Goal: Find specific page/section: Find specific page/section

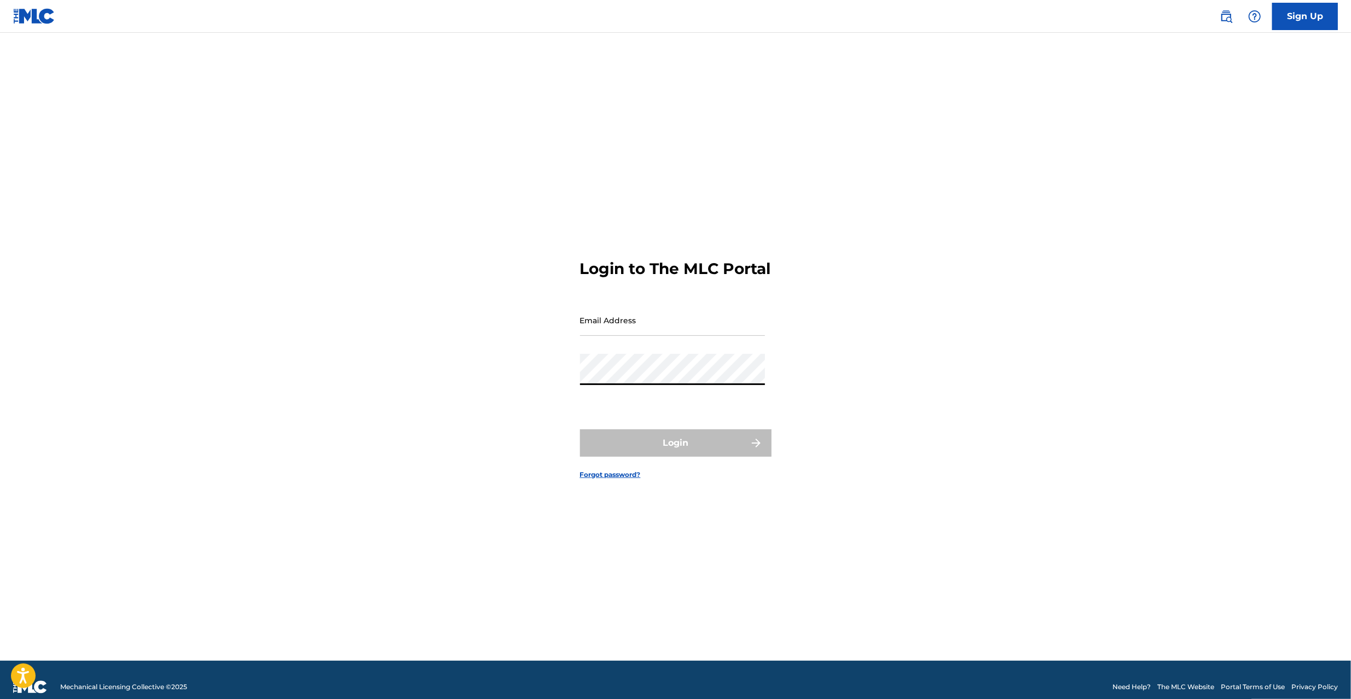
type input "[PERSON_NAME][EMAIL_ADDRESS][PERSON_NAME][DOMAIN_NAME]"
click at [651, 454] on button "Login" at bounding box center [675, 442] width 191 height 27
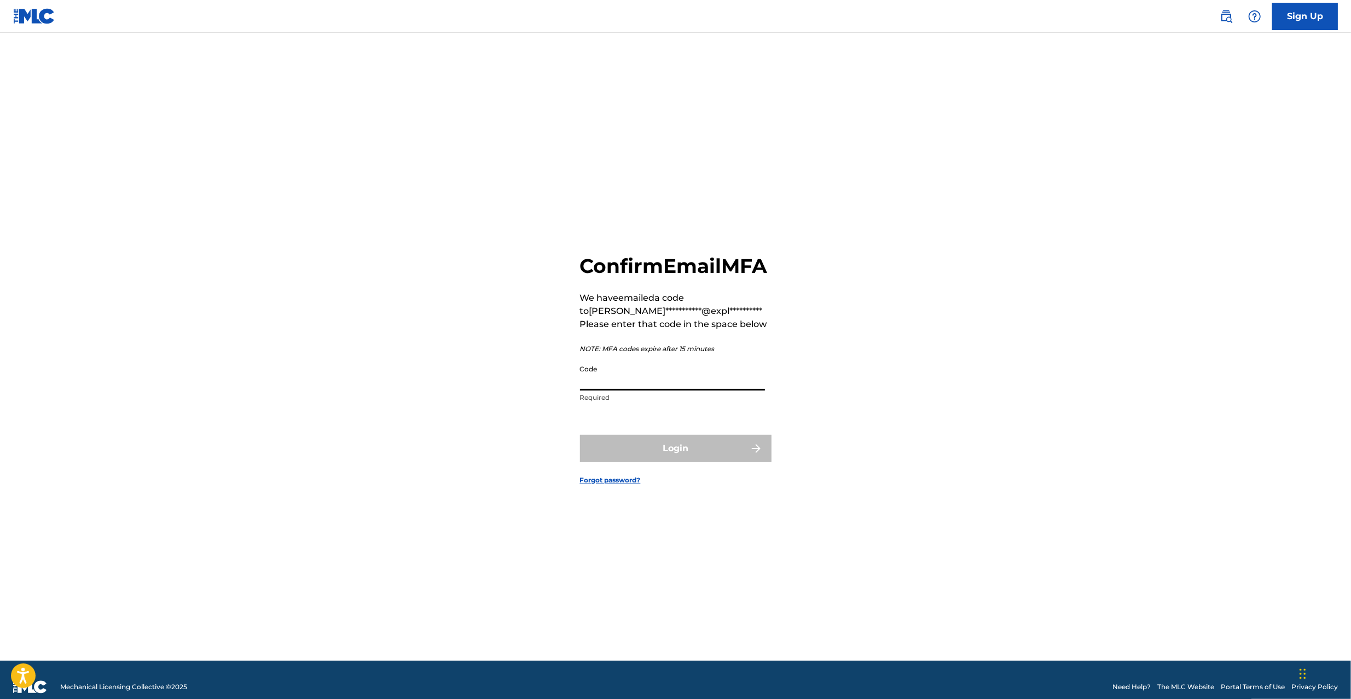
click at [661, 390] on input "Code" at bounding box center [672, 374] width 185 height 31
paste input "096290"
type input "096290"
click at [688, 462] on button "Login" at bounding box center [675, 448] width 191 height 27
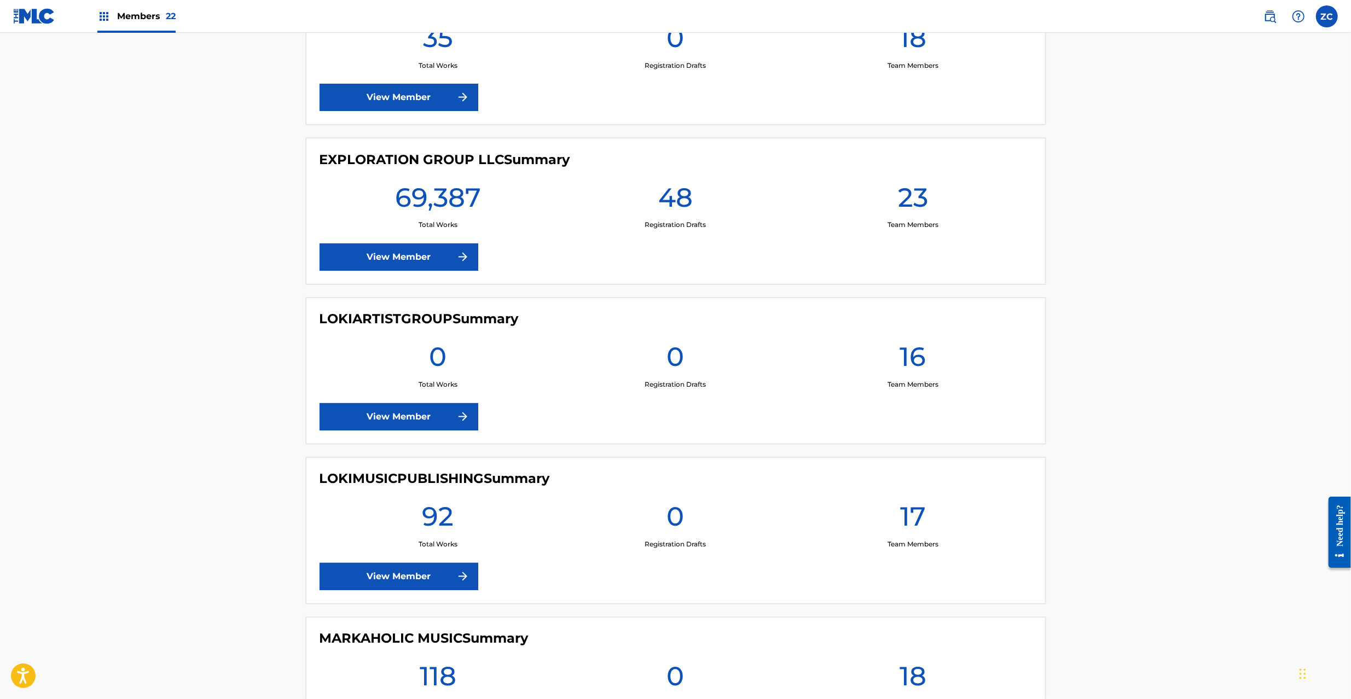
scroll to position [1751, 0]
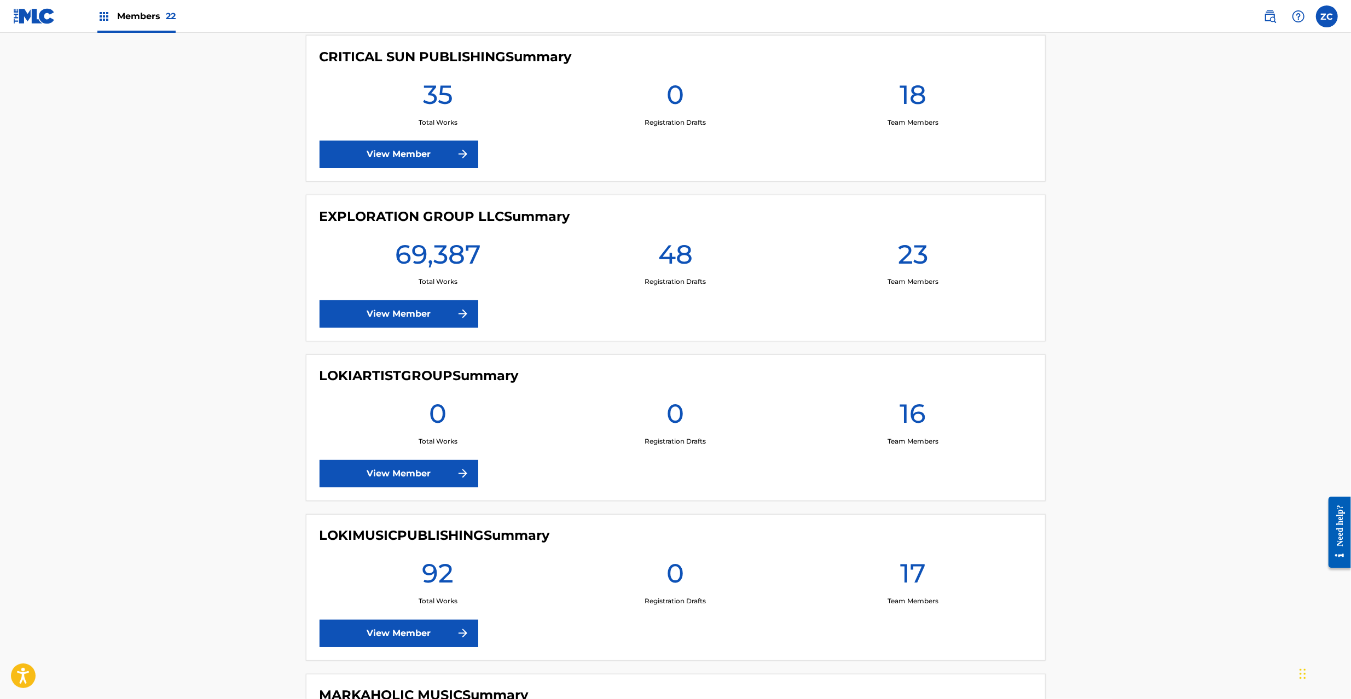
click at [234, 344] on main "Welcome to The MLC Portal It's time to Connect to Collect™! ANSTANDIG PUBLISHIN…" at bounding box center [675, 197] width 1351 height 3830
click at [455, 318] on link "View Member" at bounding box center [399, 313] width 159 height 27
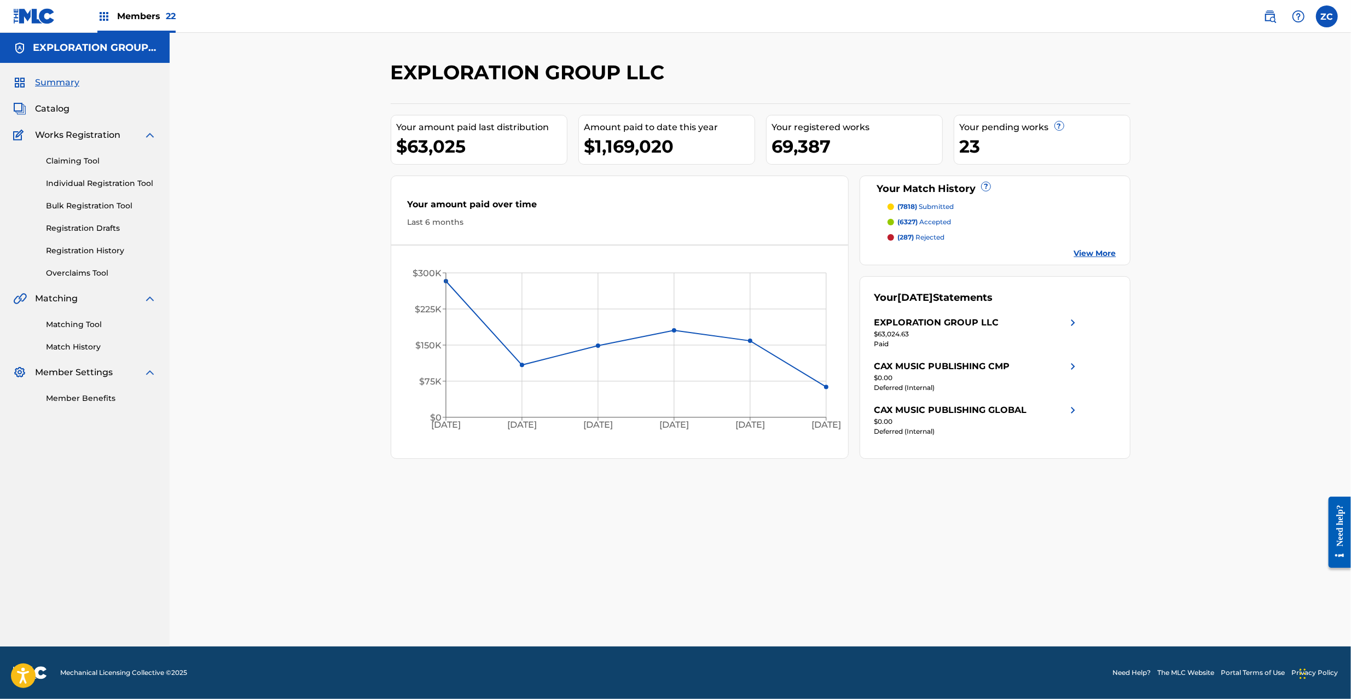
click at [1270, 18] on img at bounding box center [1269, 16] width 13 height 13
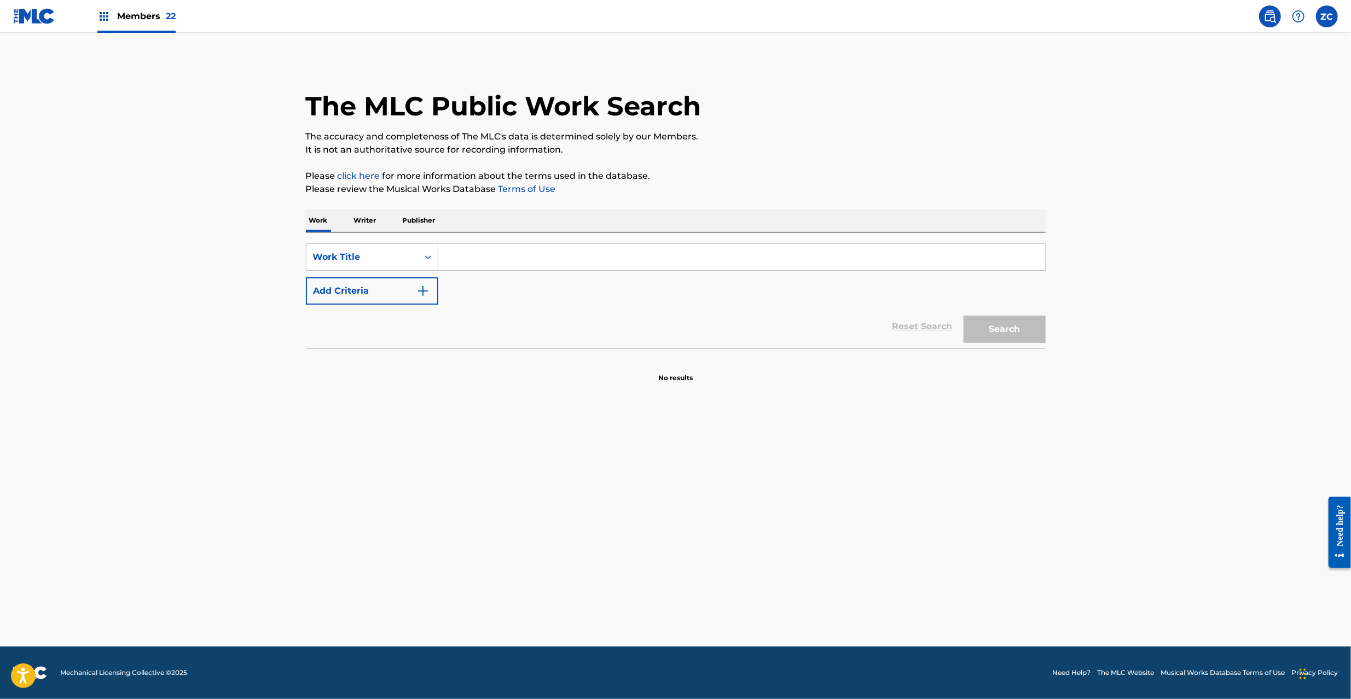
click at [406, 222] on p "Publisher" at bounding box center [418, 220] width 39 height 23
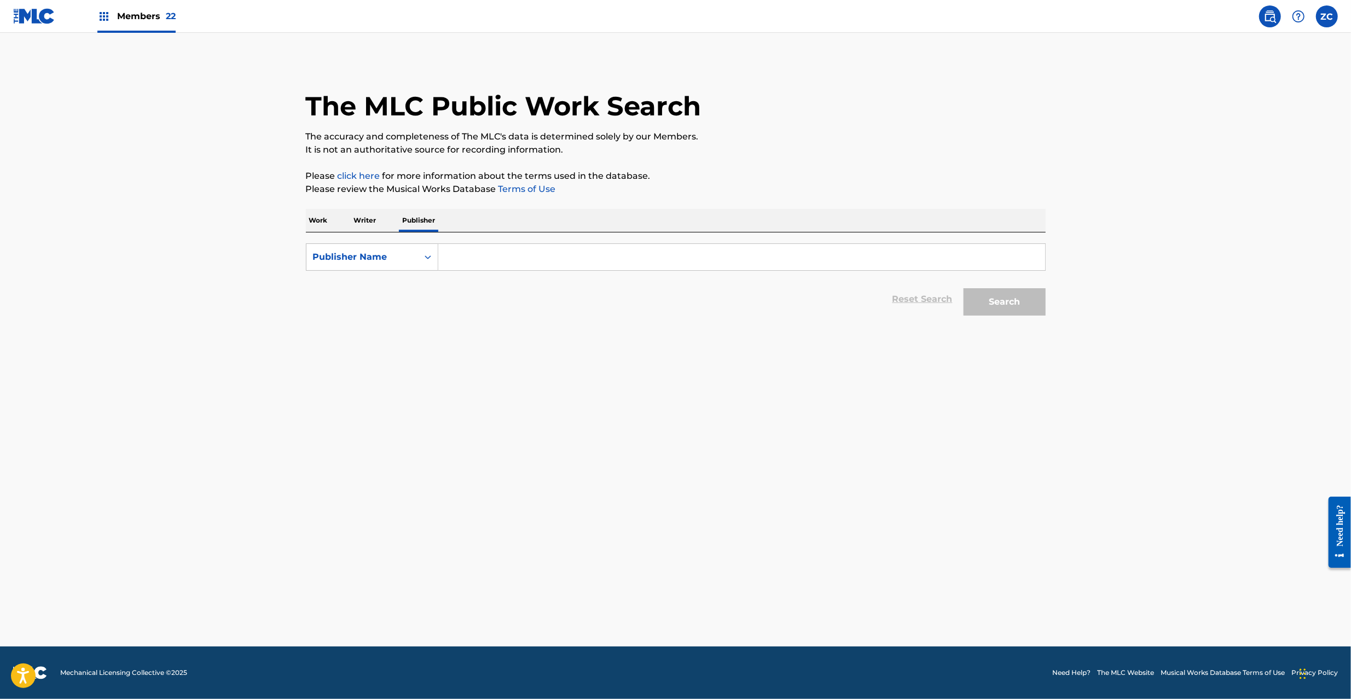
click at [361, 223] on p "Writer" at bounding box center [365, 220] width 29 height 23
